Goal: Browse casually

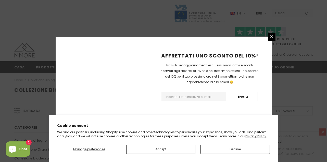
scroll to position [371, 0]
